Goal: Find contact information: Find contact information

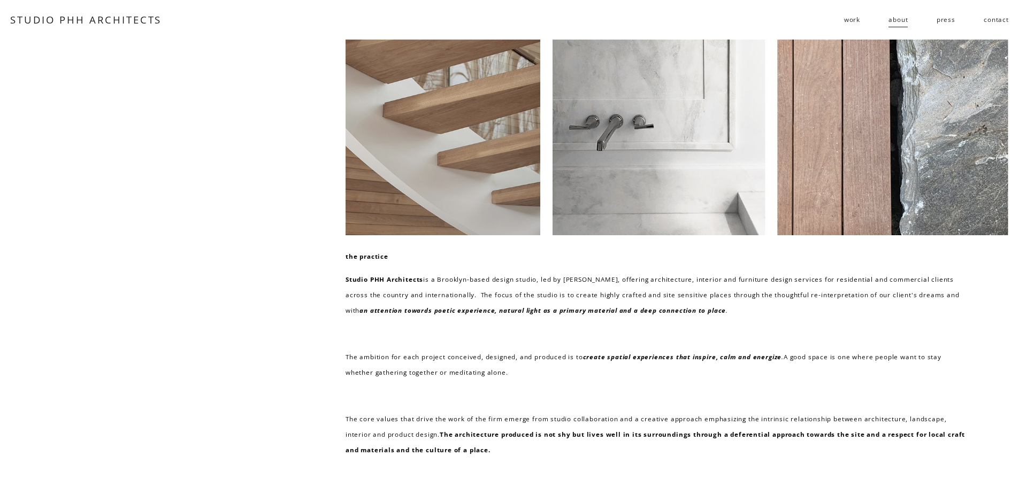
click at [996, 17] on link "contact" at bounding box center [995, 19] width 25 height 17
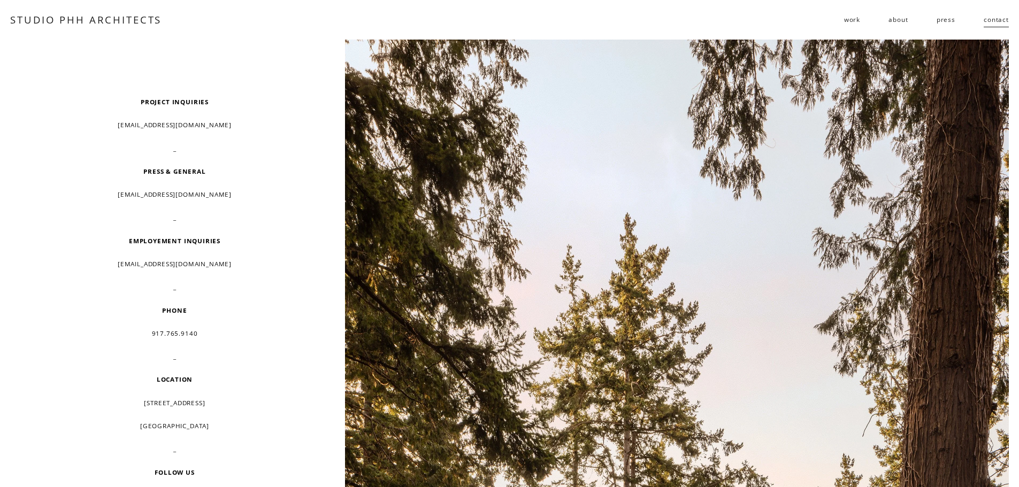
click at [858, 19] on span "work" at bounding box center [852, 20] width 16 height 16
click at [897, 14] on link "about" at bounding box center [897, 19] width 19 height 17
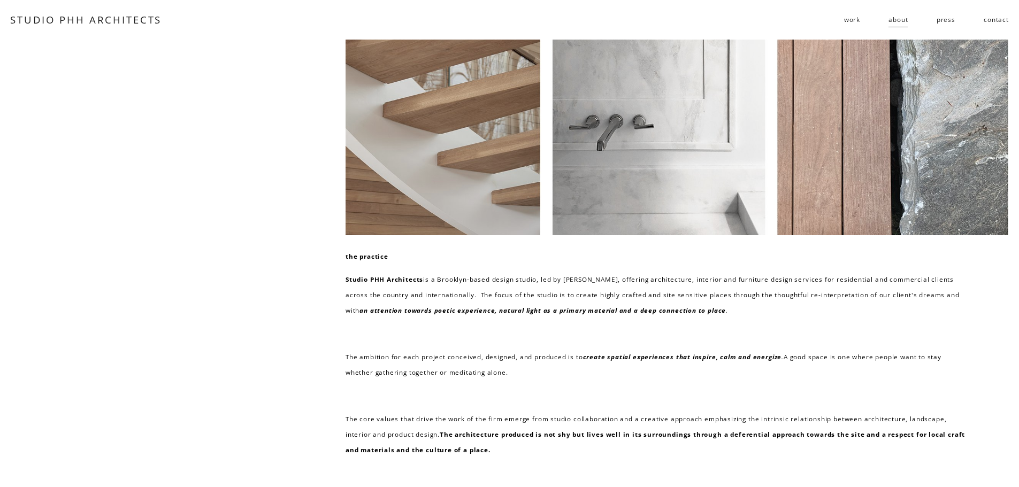
click at [851, 19] on span "work" at bounding box center [852, 20] width 16 height 16
click at [0, 0] on span "residential" at bounding box center [0, 0] width 0 height 0
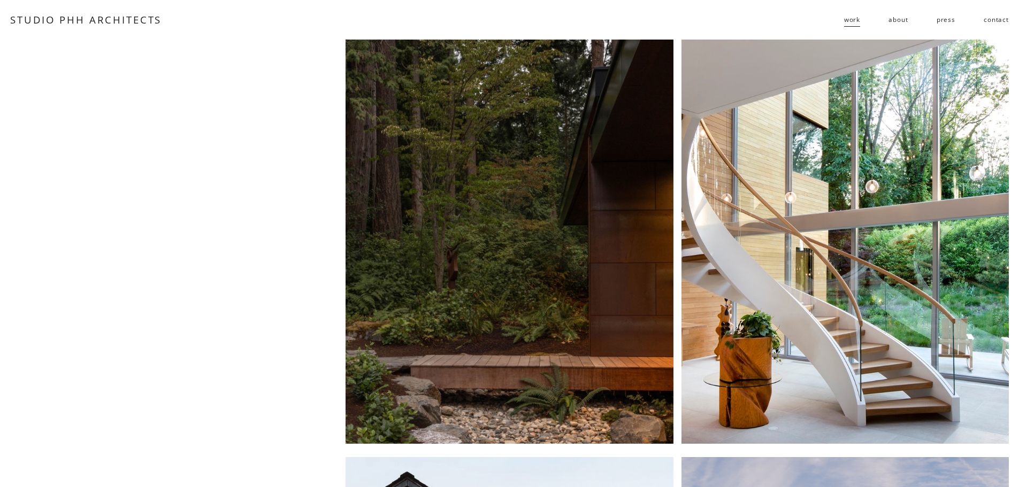
click at [994, 21] on link "contact" at bounding box center [995, 19] width 25 height 17
